Goal: Navigation & Orientation: Find specific page/section

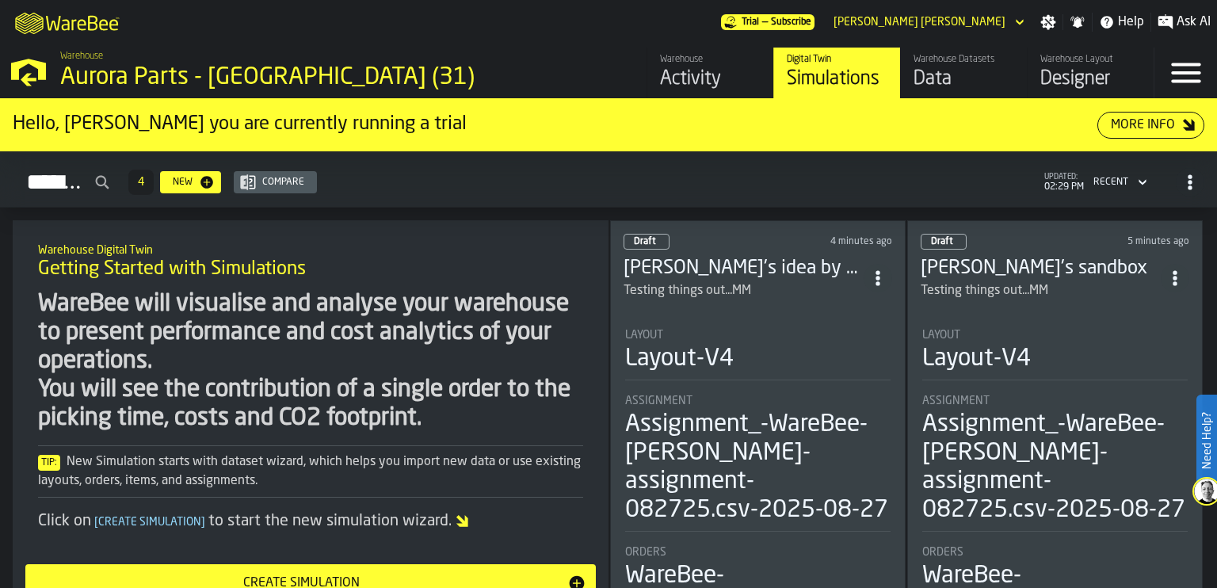
click at [701, 75] on div "Activity" at bounding box center [710, 79] width 101 height 25
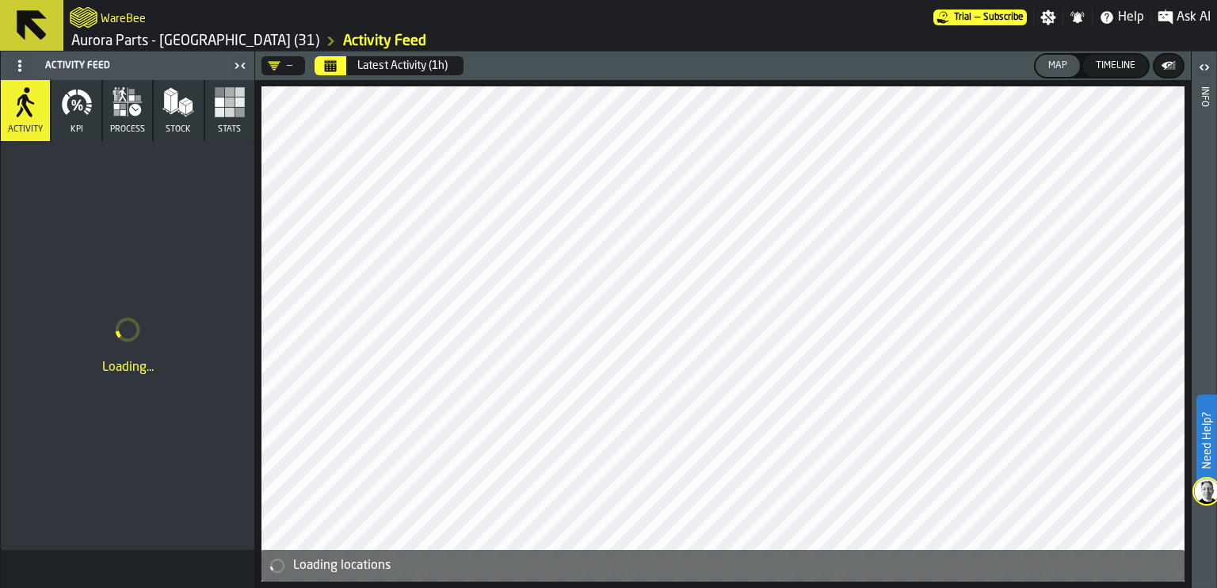
click at [28, 27] on icon at bounding box center [32, 25] width 30 height 30
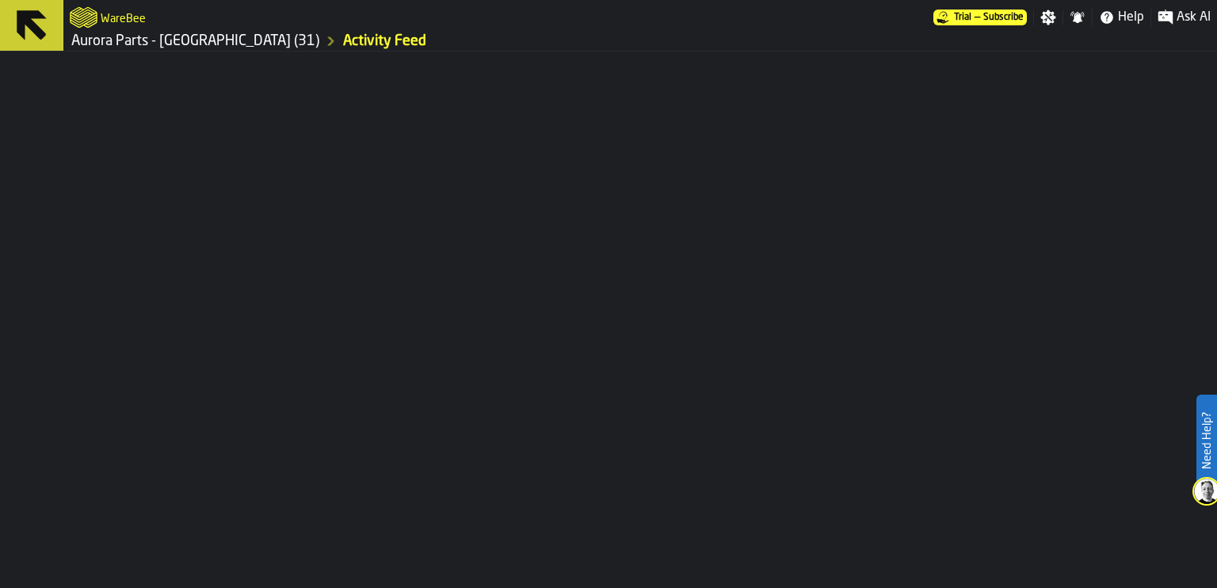
click at [28, 27] on icon at bounding box center [32, 25] width 30 height 30
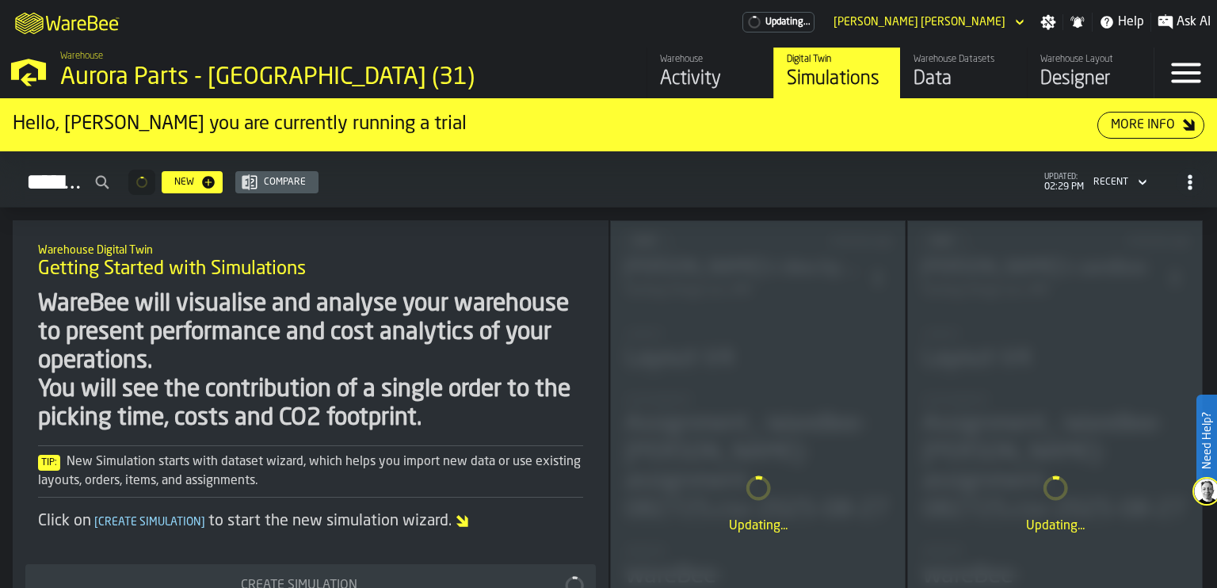
click at [697, 82] on div "Activity" at bounding box center [710, 79] width 101 height 25
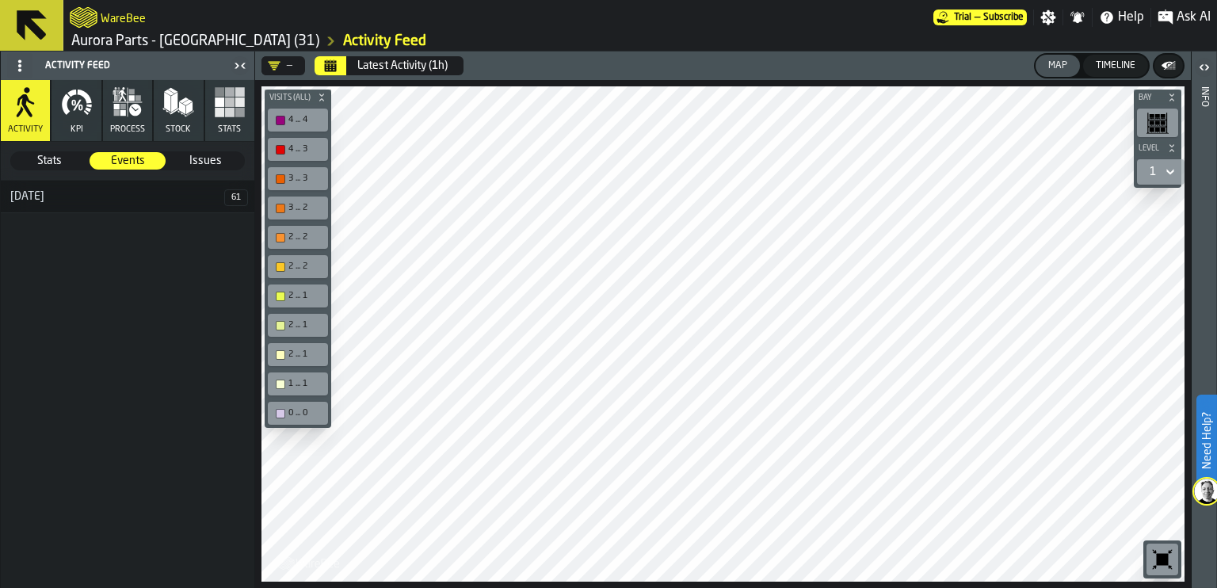
click at [118, 42] on link "Aurora Parts - [GEOGRAPHIC_DATA] (31)" at bounding box center [195, 40] width 248 height 17
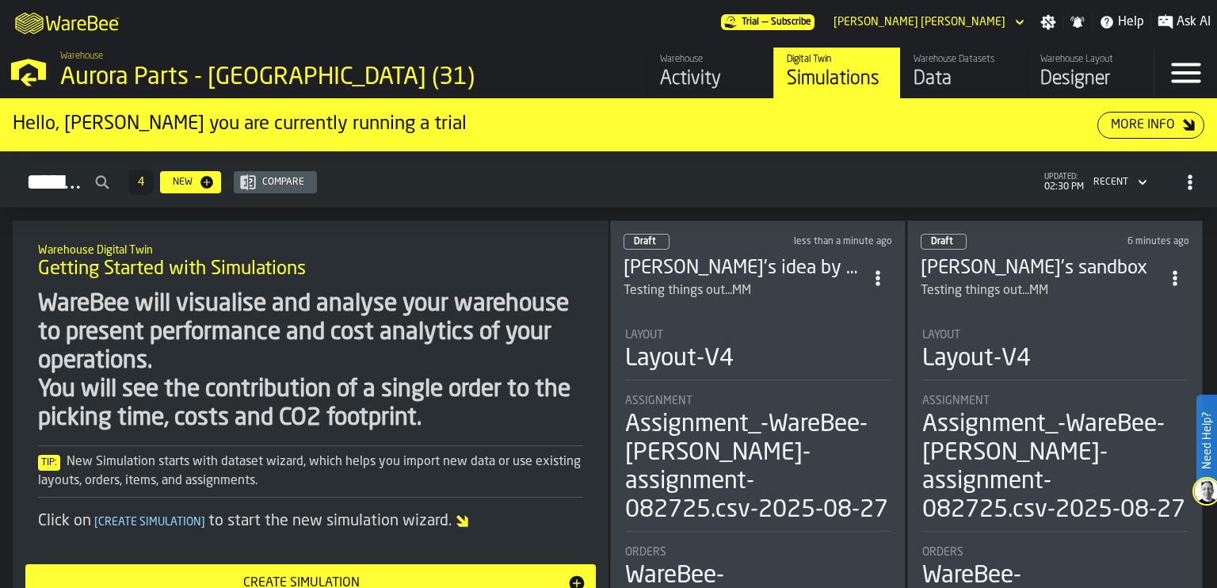
click at [815, 72] on div "Simulations" at bounding box center [837, 79] width 101 height 25
